Goal: Task Accomplishment & Management: Manage account settings

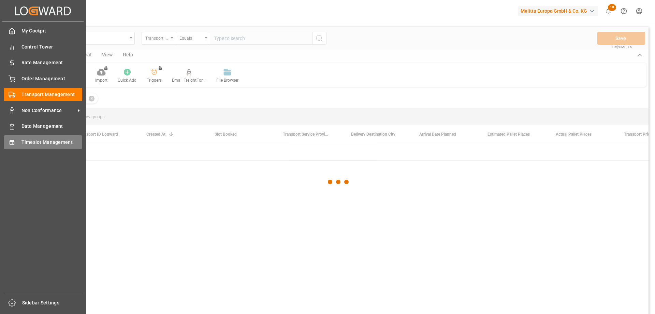
click at [24, 142] on span "Timeslot Management" at bounding box center [52, 142] width 61 height 7
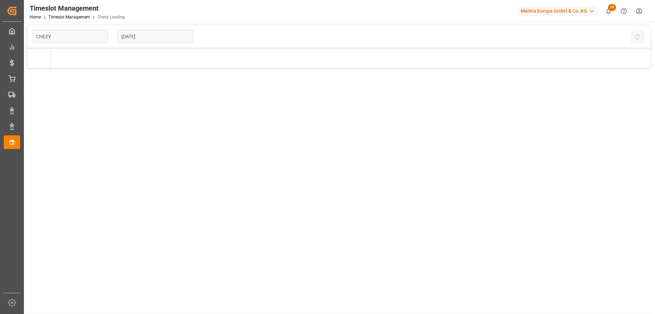
type input "Chezy Loading"
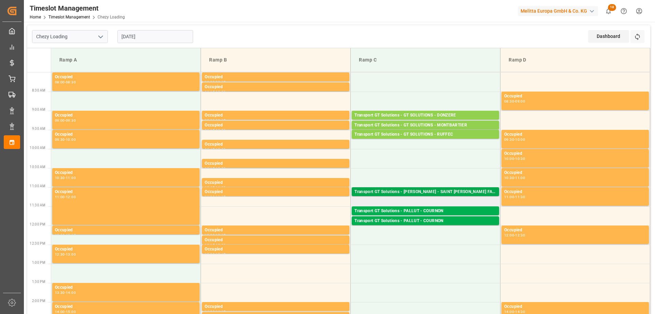
click at [402, 194] on div "Transport GT Solutions - [PERSON_NAME] - SAINT [PERSON_NAME] FALLAVIER" at bounding box center [426, 191] width 142 height 7
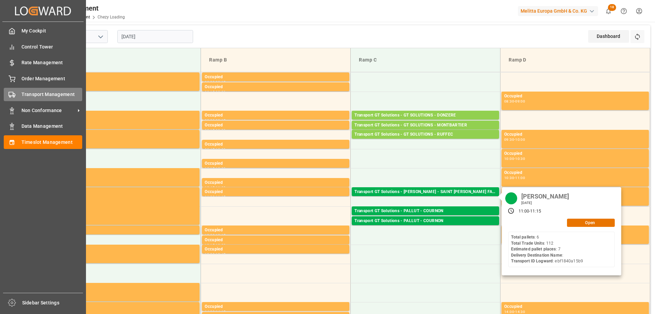
click at [25, 91] on span "Transport Management" at bounding box center [52, 94] width 61 height 7
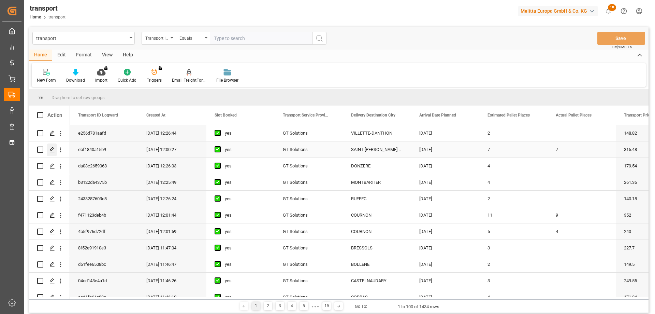
click at [53, 146] on div "Press SPACE to select this row." at bounding box center [52, 149] width 10 height 13
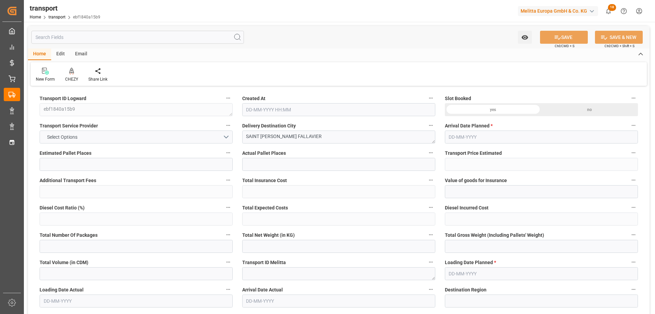
type input "7"
type input "315.48"
type input "0"
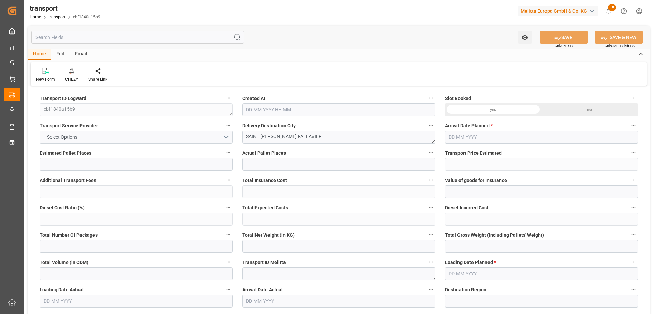
type input "0"
type input "302.7031"
type input "-12.7769"
type input "8"
type input "2515.056"
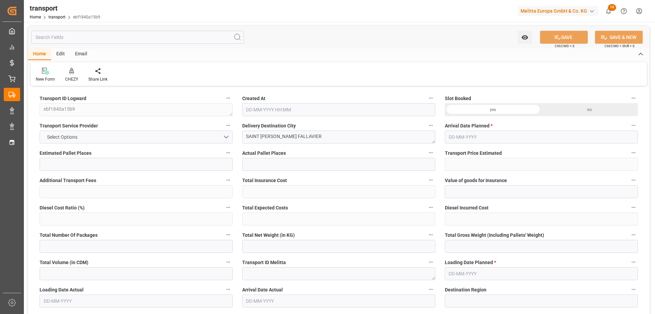
type input "3250"
type input "7819.2"
type input "38"
type input "6"
type input "112"
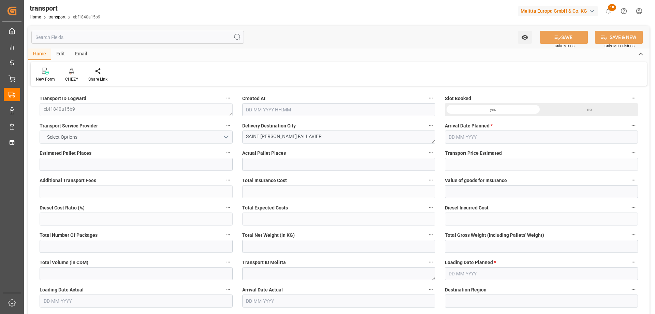
type input "8"
type input "101"
type input "2910"
type input "0"
type input "10767.6795"
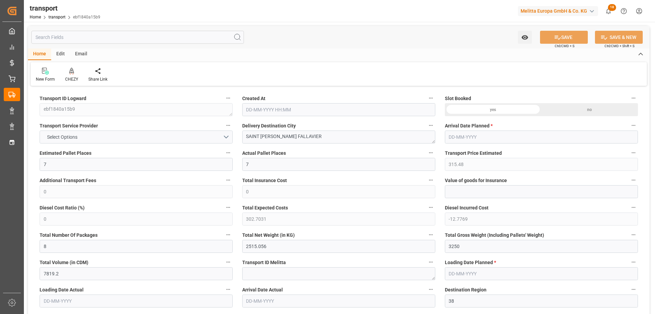
type input "0"
type input "21"
type input "80"
type input "[DATE] 12:00"
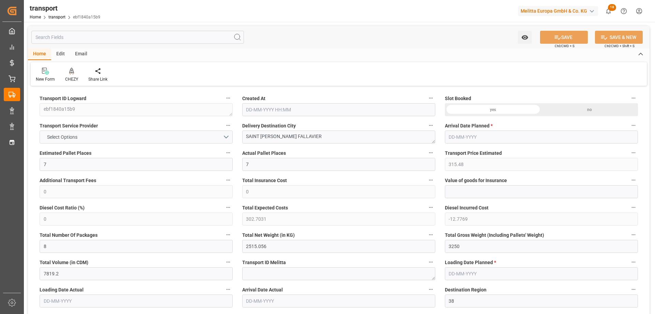
type input "[DATE]"
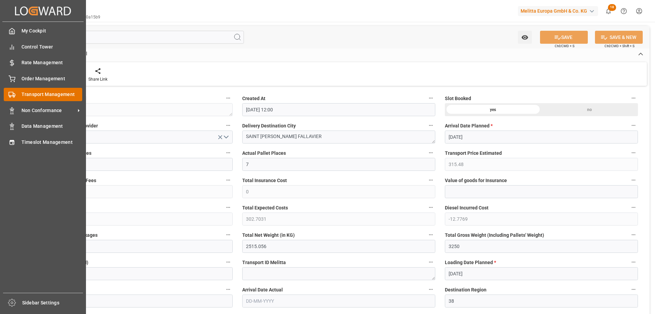
click at [22, 93] on span "Transport Management" at bounding box center [52, 94] width 61 height 7
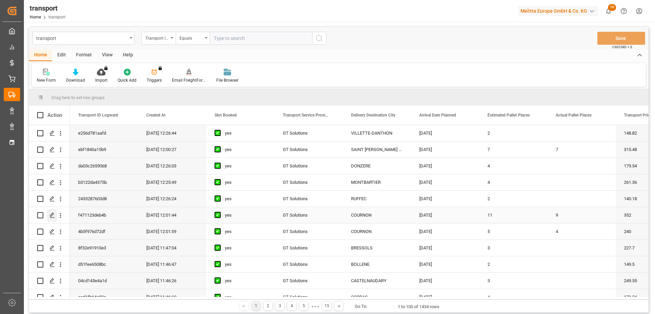
click at [52, 215] on icon "Press SPACE to select this row." at bounding box center [51, 214] width 5 height 5
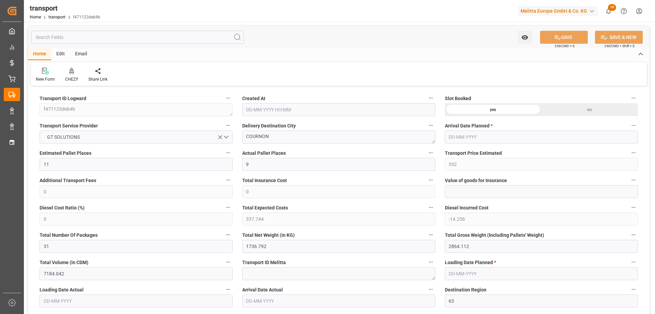
type input "11"
type input "9"
type input "352"
type input "0"
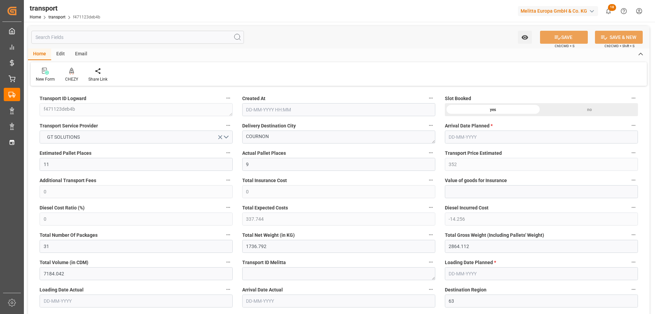
type input "0"
type input "337.744"
type input "-14.256"
type input "31"
type input "1736.792"
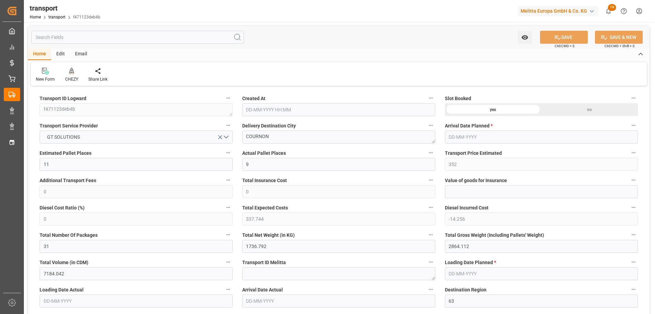
type input "2864.112"
type input "7184.042"
type input "63"
type input "3"
type input "498"
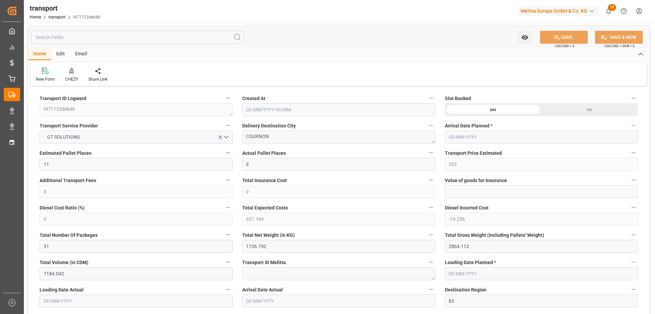
type input "36"
type input "101"
type input "2001.928"
type input "0"
type input "10767.6795"
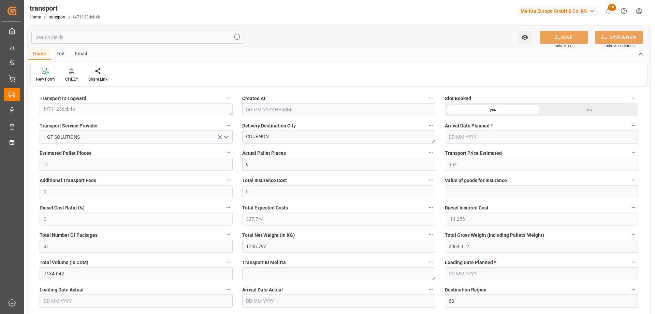
type input "0"
type input "21"
type input "80"
type input "[DATE] 12:01"
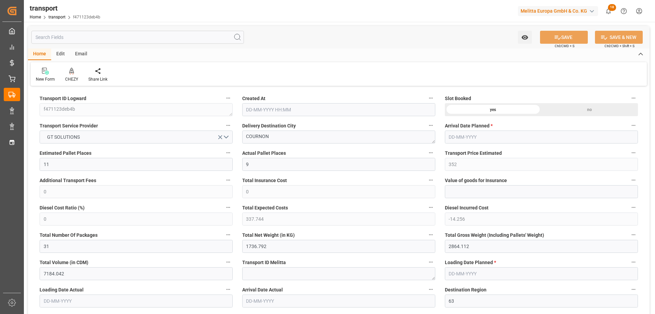
type input "[DATE]"
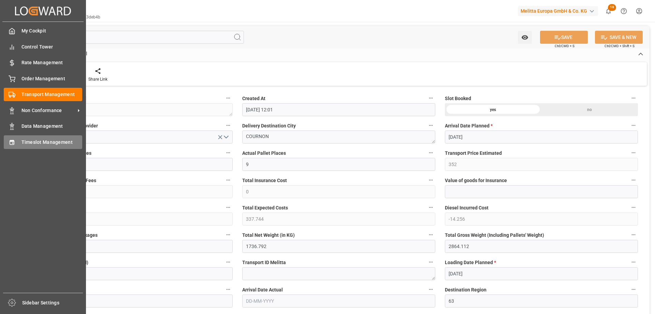
click at [8, 135] on div "Timeslot Management Timeslot Management" at bounding box center [43, 141] width 78 height 13
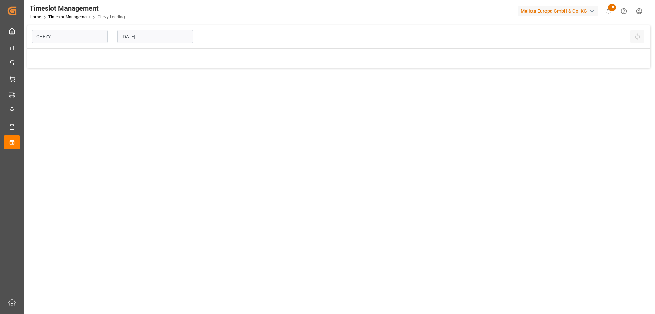
type input "Chezy Loading"
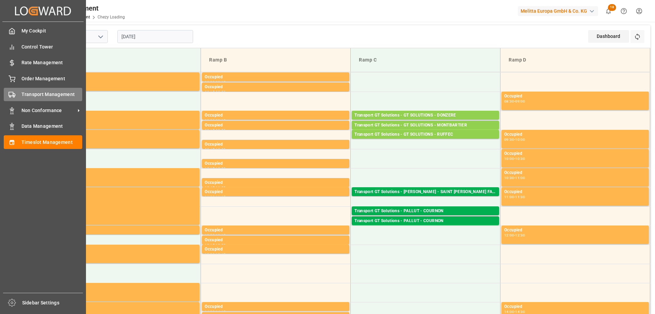
click at [18, 92] on div "Transport Management Transport Management" at bounding box center [43, 94] width 78 height 13
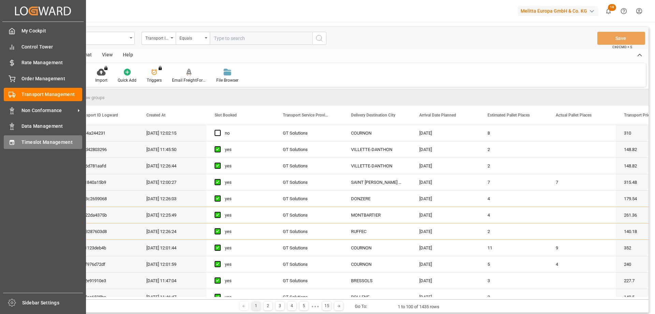
click at [15, 144] on div "Timeslot Management Timeslot Management" at bounding box center [43, 141] width 78 height 13
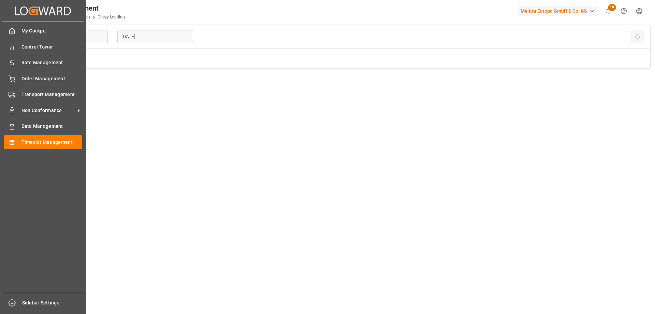
type input "Chezy Loading"
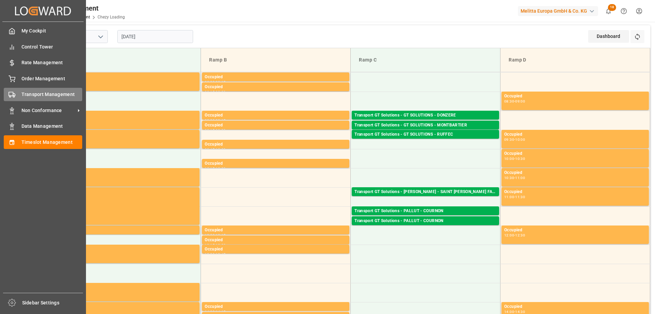
click at [19, 93] on div "Transport Management Transport Management" at bounding box center [43, 94] width 78 height 13
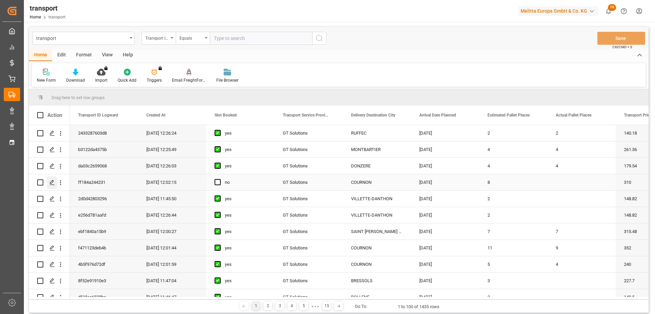
click at [49, 180] on div "Press SPACE to select this row." at bounding box center [52, 182] width 10 height 13
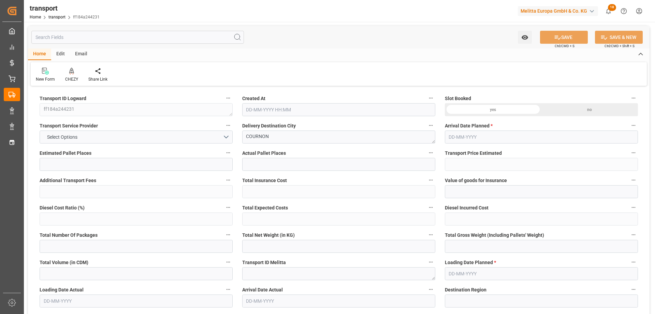
type input "8"
type input "310"
type input "0"
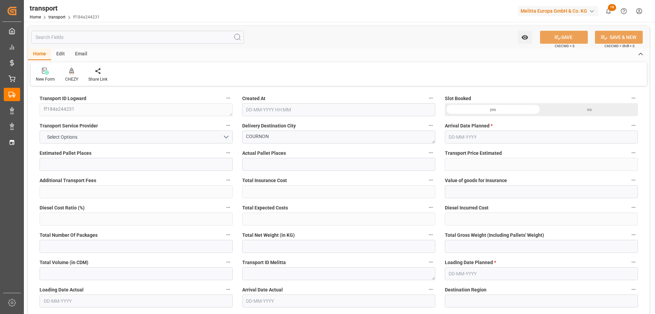
type input "297.445"
type input "-12.555"
type input "0"
type input "1583.666"
type input "2565.59"
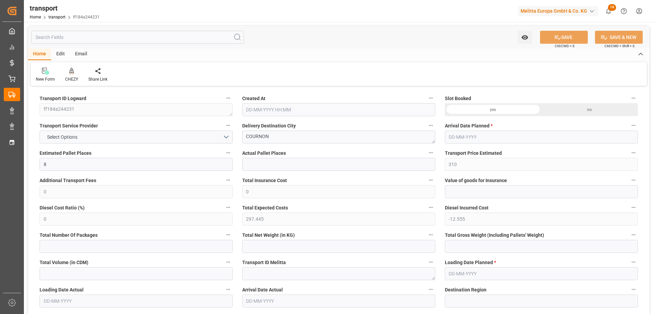
type input "5467.019"
type input "63"
type input "0"
type input "514"
type input "33"
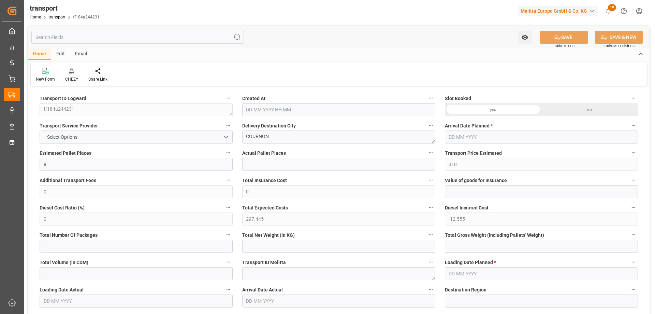
type input "101"
type input "1806.59"
type input "0"
type input "4710.8598"
type input "0"
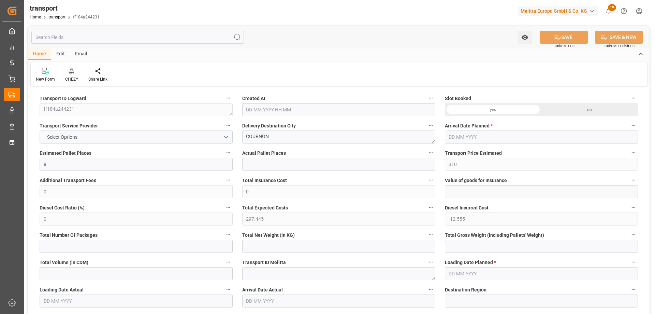
type input "0"
type input "21"
type input "35"
type input "[DATE] 12:02"
type input "[DATE]"
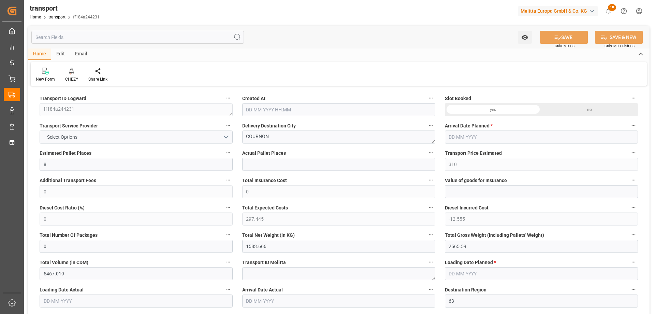
type input "[DATE]"
click at [72, 75] on div "CHEZY" at bounding box center [71, 74] width 23 height 15
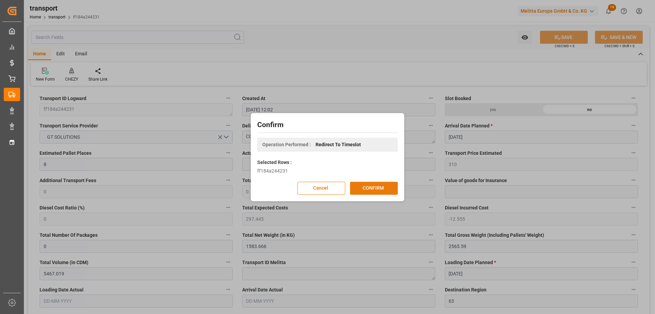
click at [379, 183] on button "CONFIRM" at bounding box center [374, 188] width 48 height 13
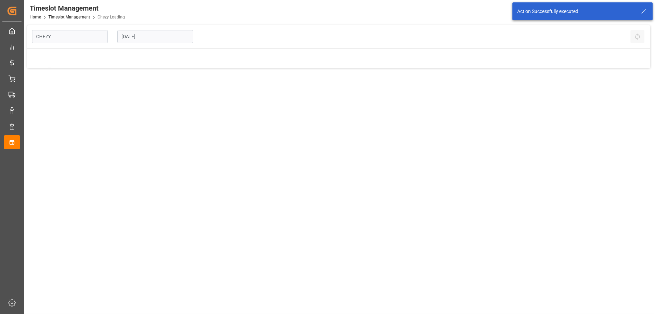
type input "Chezy Loading"
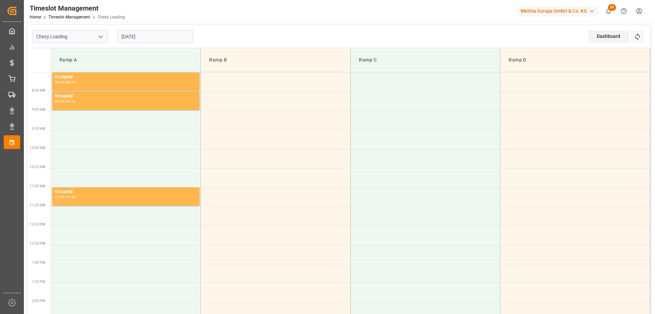
click at [138, 38] on input "[DATE]" at bounding box center [155, 36] width 76 height 13
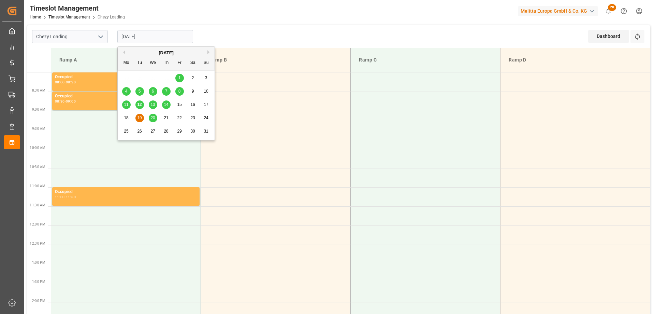
click at [168, 104] on span "14" at bounding box center [166, 104] width 4 height 5
type input "[DATE]"
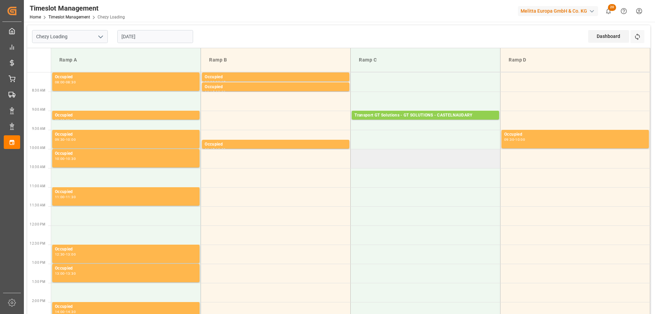
click at [405, 160] on td at bounding box center [426, 158] width 150 height 19
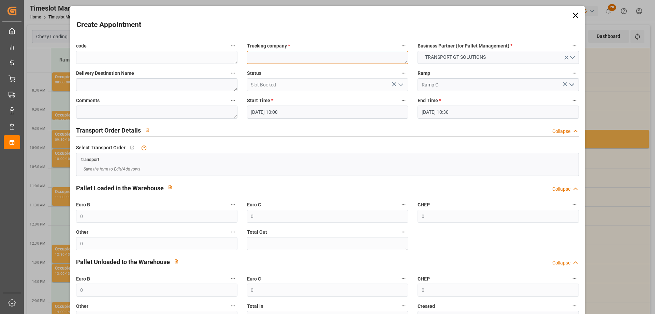
click at [308, 57] on textarea at bounding box center [327, 57] width 161 height 13
type textarea "PERSONNE"
click at [451, 109] on input "14-08-2025 10:30" at bounding box center [498, 111] width 161 height 13
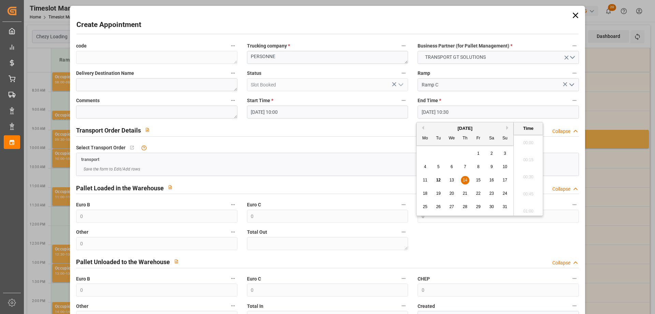
scroll to position [685, 0]
click at [467, 179] on span "14" at bounding box center [465, 179] width 4 height 5
click at [523, 158] on li "10:15" at bounding box center [528, 157] width 29 height 17
type input "14-08-2025 10:15"
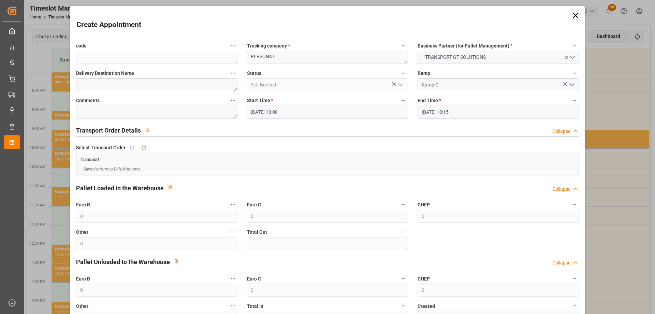
scroll to position [49, 0]
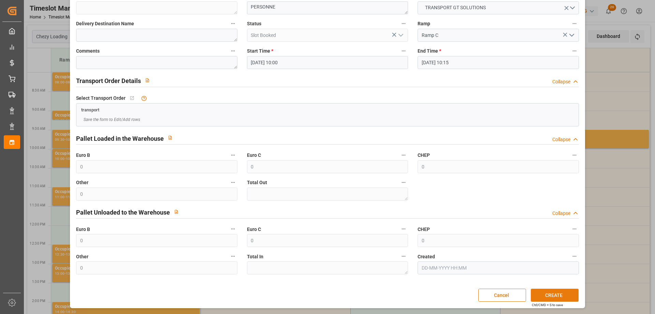
click at [550, 297] on button "CREATE" at bounding box center [555, 294] width 48 height 13
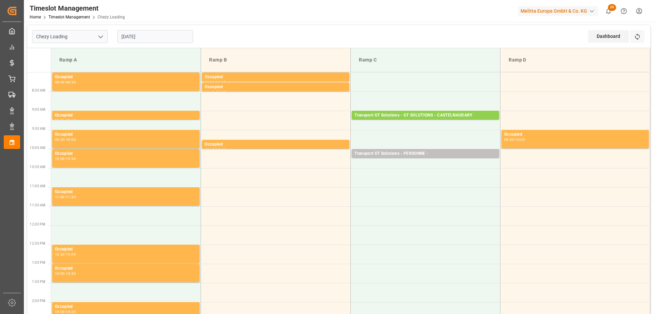
click at [136, 37] on input "[DATE]" at bounding box center [155, 36] width 76 height 13
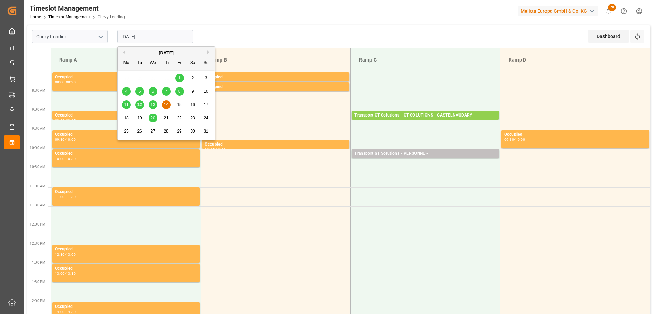
click at [129, 104] on div "11" at bounding box center [126, 105] width 9 height 8
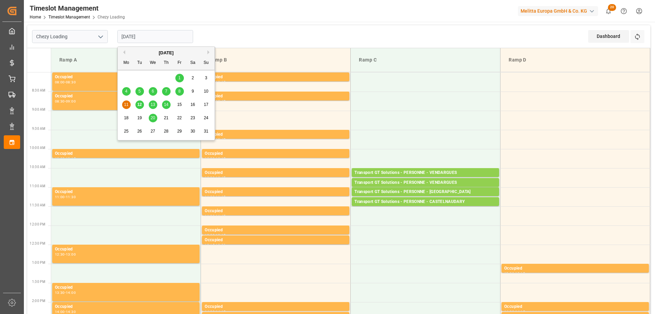
click at [135, 35] on input "11-08-2025" at bounding box center [155, 36] width 76 height 13
click at [140, 105] on span "12" at bounding box center [139, 104] width 4 height 5
type input "[DATE]"
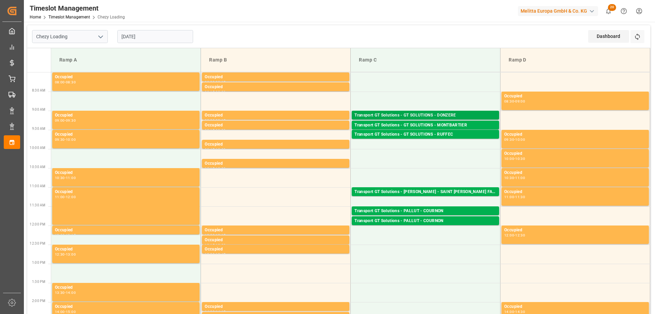
click at [436, 113] on div "Transport GT Solutions - GT SOLUTIONS - DONZERE" at bounding box center [426, 115] width 142 height 7
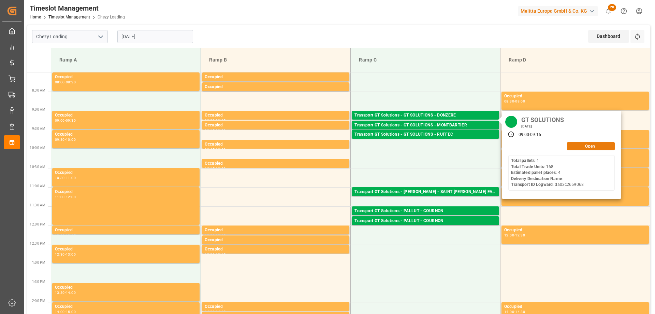
click at [573, 148] on button "Open" at bounding box center [591, 146] width 48 height 8
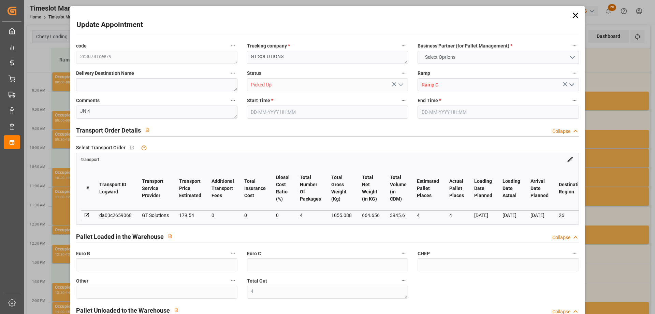
type input "4"
type input "179.54"
type input "0"
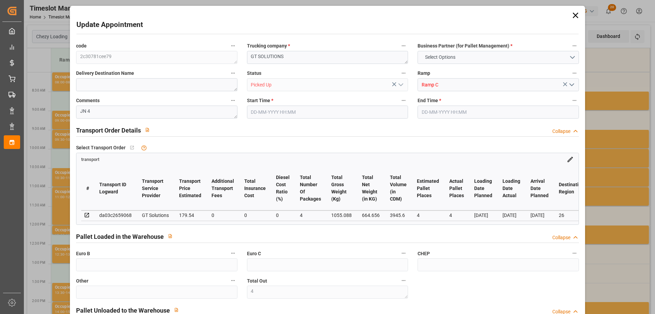
type input "0"
type input "172.2686"
type input "-7.2714"
type input "4"
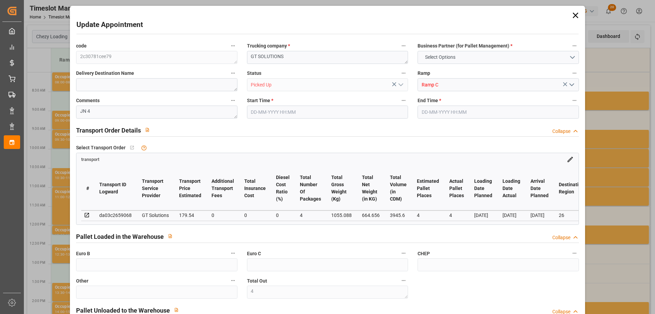
type input "664.656"
type input "1204"
type input "3945.6"
type input "26"
type input "1"
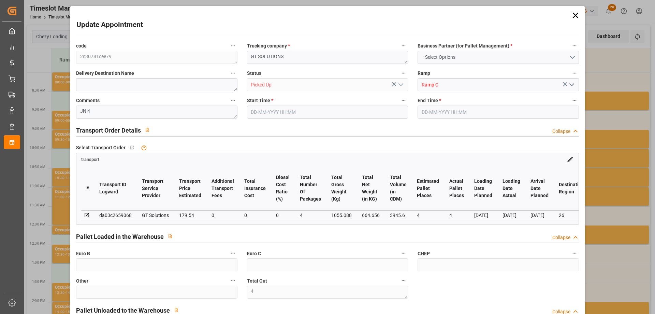
type input "168"
type input "4"
type input "101"
type input "1055.088"
type input "0"
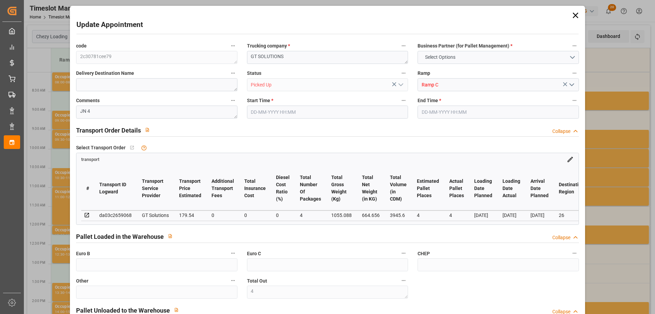
type input "4710.8598"
type input "0"
type input "21"
type input "35"
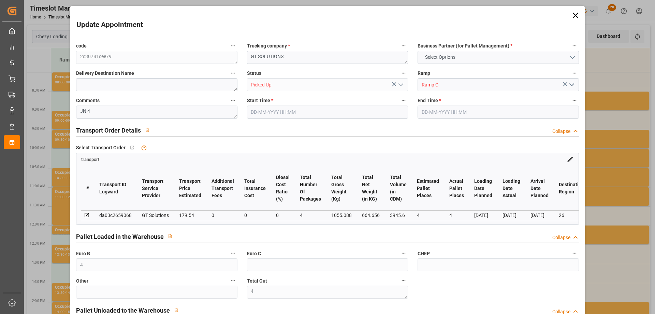
type input "12-08-2025 09:00"
type input "12-08-2025 09:15"
type input "08-08-2025 12:59"
type input "08-08-2025 12:26"
type input "[DATE]"
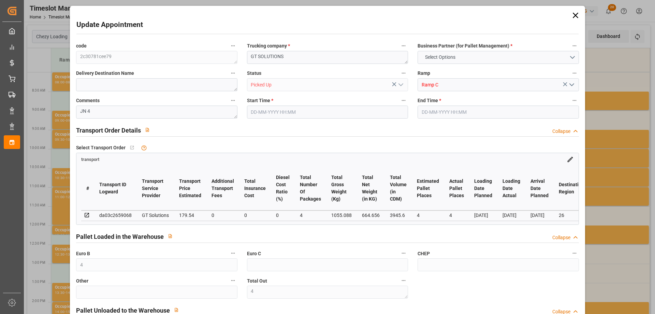
type input "[DATE]"
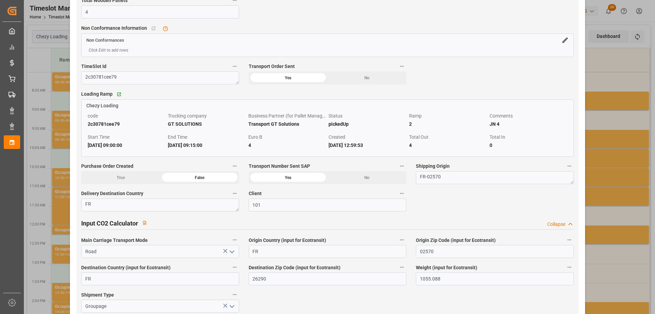
scroll to position [853, 0]
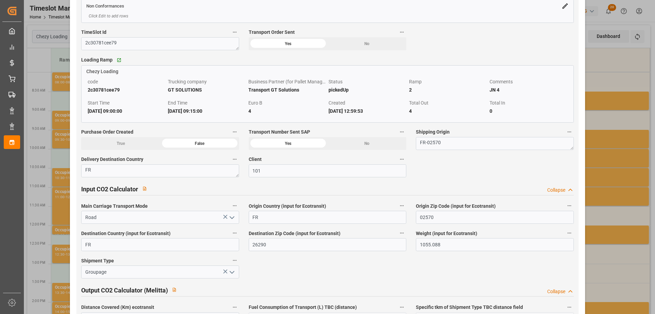
click at [51, 104] on div "Update Appointment code 2c30781cee79 Trucking company * GT SOLUTIONS Business P…" at bounding box center [327, 157] width 655 height 314
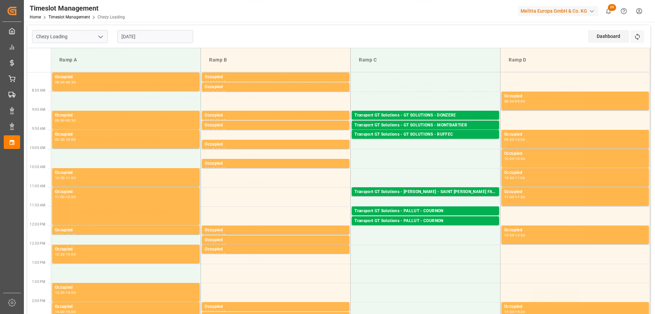
scroll to position [100, 0]
click at [414, 134] on div "Transport GT Solutions - GT SOLUTIONS - RUFFEC" at bounding box center [426, 134] width 142 height 7
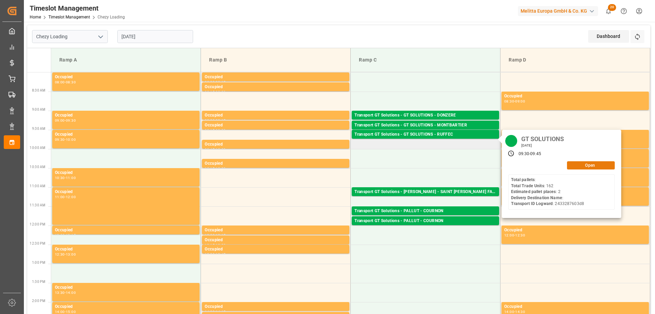
click at [578, 167] on button "Open" at bounding box center [591, 165] width 48 height 8
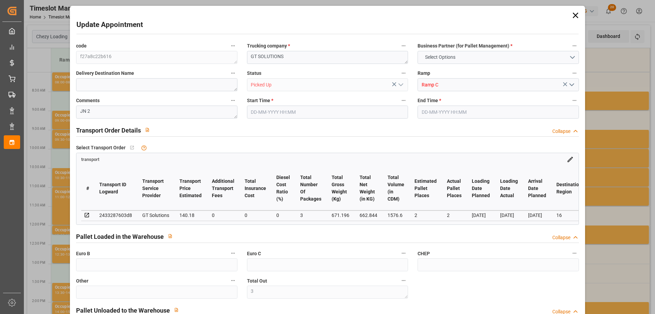
type input "3"
type input "2"
type input "140.18"
type input "0"
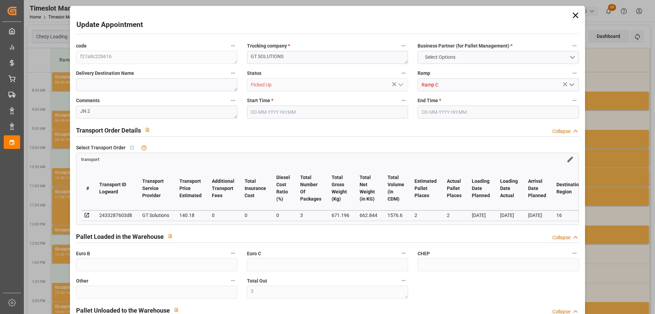
type input "0"
type input "134.5027"
type input "-5.6773"
type input "3"
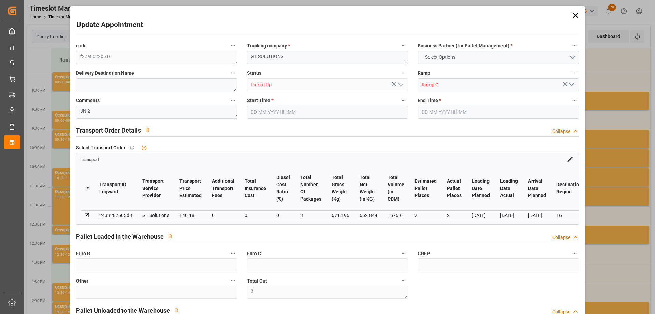
type input "662.844"
type input "740.196"
type input "1576.6"
type input "16"
type input "0"
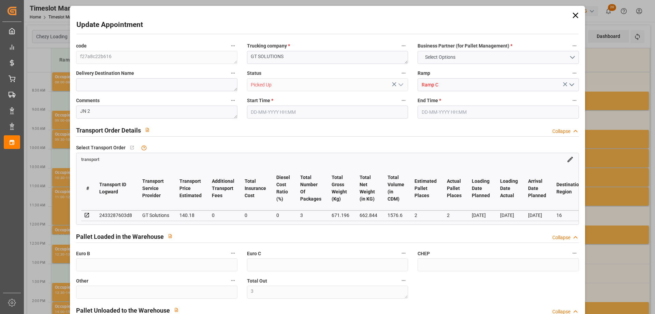
type input "162"
type input "3"
type input "101"
type input "671.196"
type input "0"
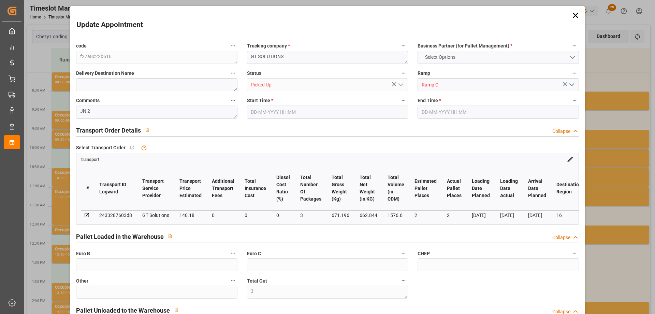
type input "4710.8598"
type input "0"
type input "21"
type input "35"
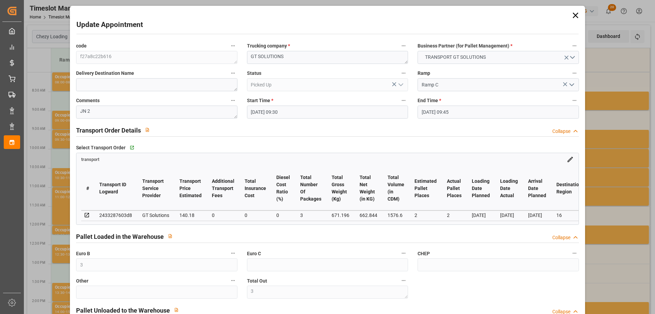
type input "12-08-2025 09:30"
type input "12-08-2025 09:45"
type input "08-08-2025 13:01"
type input "08-08-2025 12:26"
type input "[DATE]"
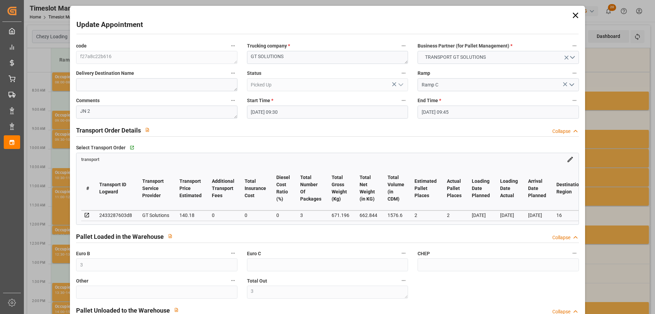
type input "[DATE]"
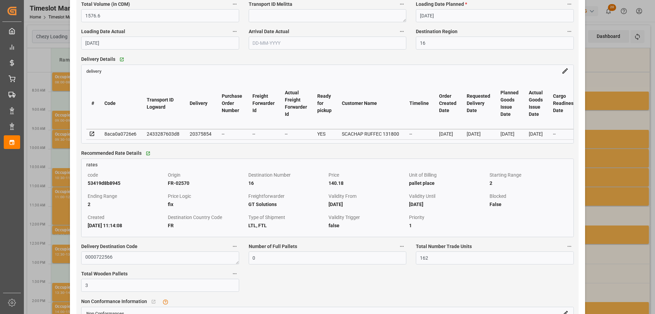
scroll to position [751, 0]
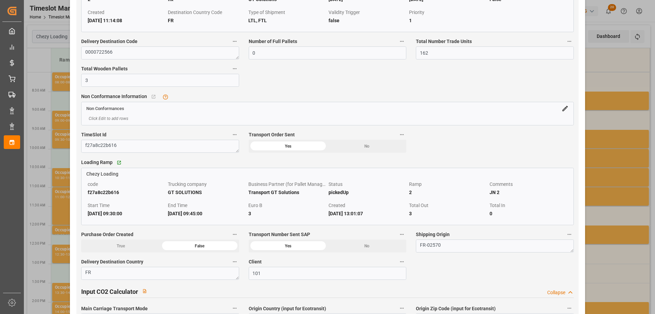
click at [594, 116] on div "Update Appointment code f27a8c22b616 Trucking company * GT SOLUTIONS Business P…" at bounding box center [327, 157] width 655 height 314
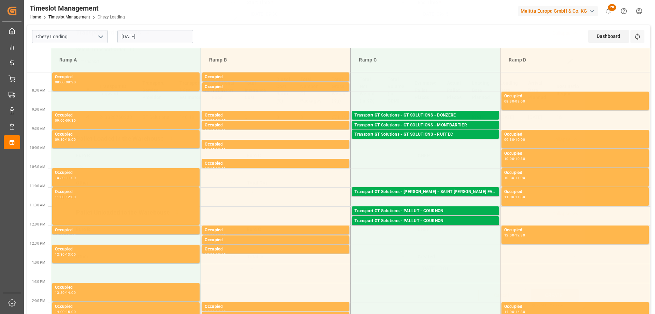
scroll to position [100, 0]
click at [397, 124] on div "Transport GT Solutions - GT SOLUTIONS - MONTBARTIER" at bounding box center [426, 125] width 142 height 7
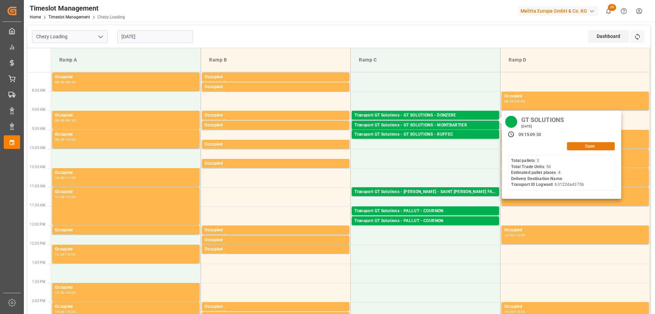
click at [590, 146] on button "Open" at bounding box center [591, 146] width 48 height 8
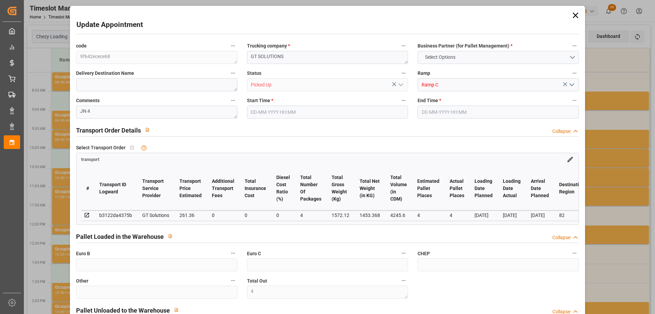
type input "4"
type input "261.36"
type input "0"
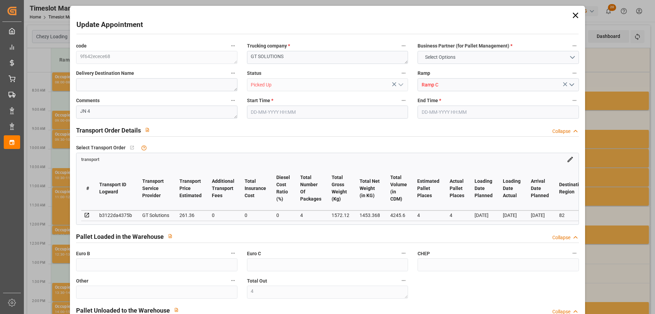
type input "0"
type input "250.7749"
type input "-10.5851"
type input "4"
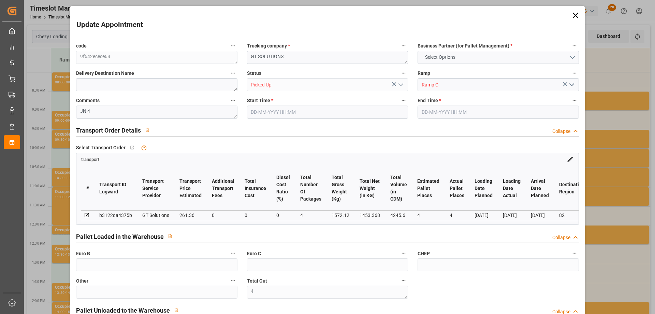
type input "1453.368"
type input "1760"
type input "4245.6"
type input "82"
type input "3"
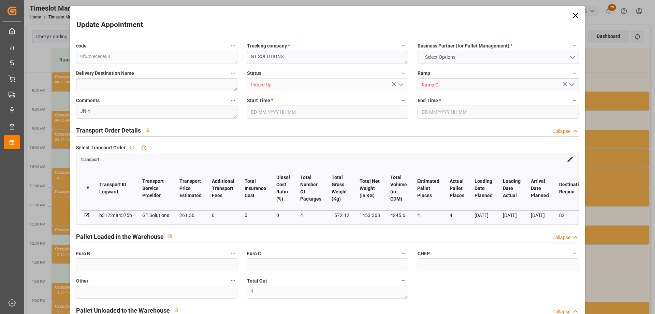
type input "56"
type input "4"
type input "101"
type input "1572.12"
type input "0"
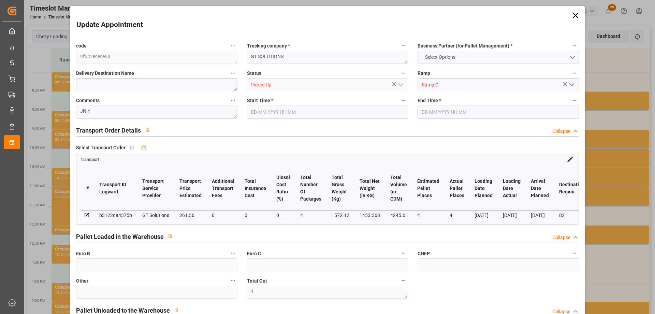
type input "4710.8598"
type input "0"
type input "21"
type input "35"
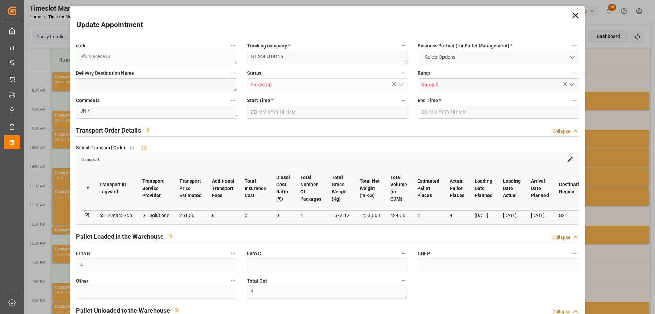
type input "12-08-2025 09:15"
type input "12-08-2025 09:30"
type input "08-08-2025 12:58"
type input "08-08-2025 12:25"
type input "[DATE]"
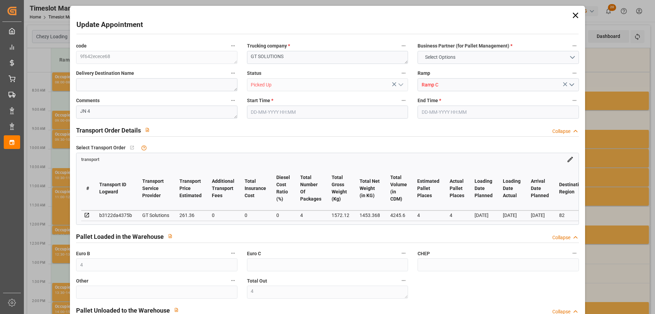
type input "11-08-2025"
type input "[DATE]"
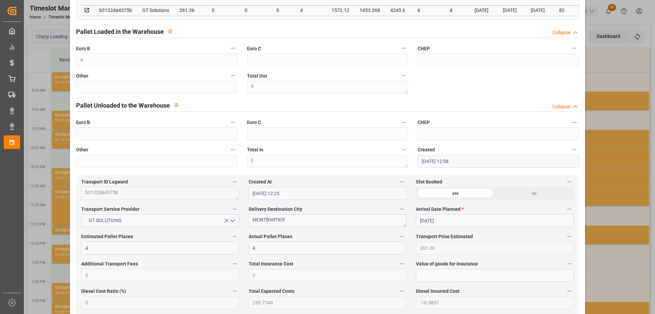
scroll to position [341, 0]
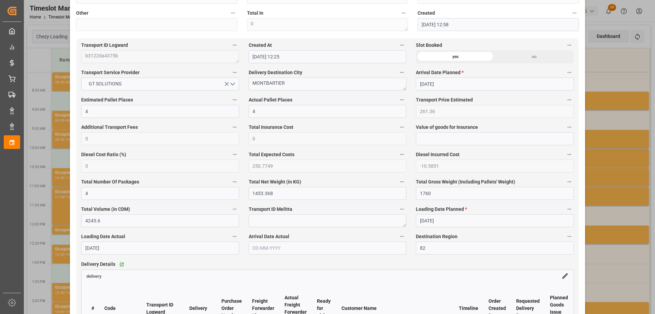
click at [40, 175] on div "Update Appointment code 9f642ecece68 Trucking company * GT SOLUTIONS Business P…" at bounding box center [327, 157] width 655 height 314
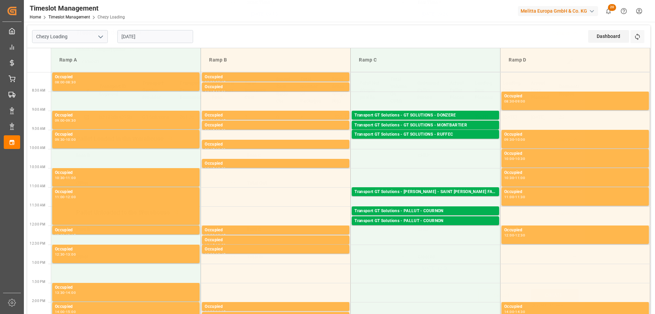
scroll to position [100, 0]
